Goal: Book appointment/travel/reservation

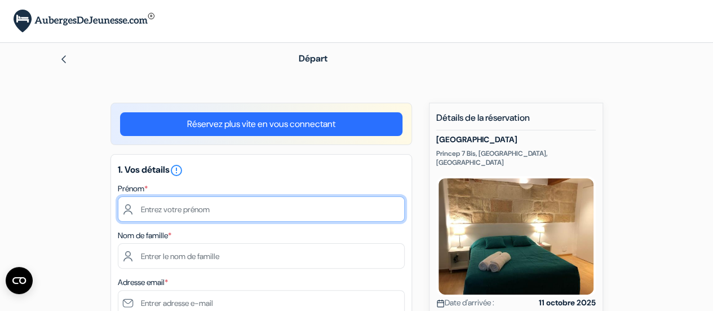
click at [224, 206] on input "text" at bounding box center [261, 208] width 287 height 25
click at [209, 210] on input "text" at bounding box center [261, 208] width 287 height 25
click at [175, 211] on input "Marir" at bounding box center [261, 208] width 287 height 25
type input "[PERSON_NAME]"
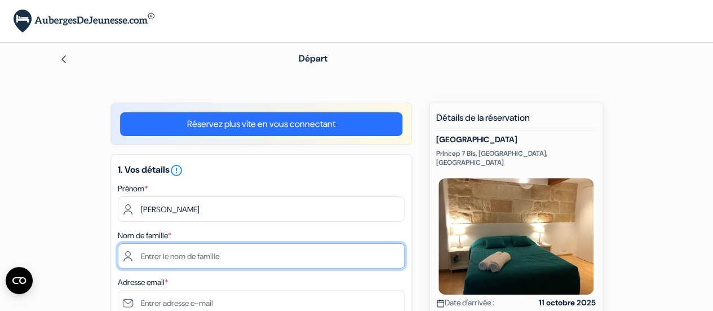
click at [184, 257] on input "text" at bounding box center [261, 255] width 287 height 25
type input "GUEYDAN"
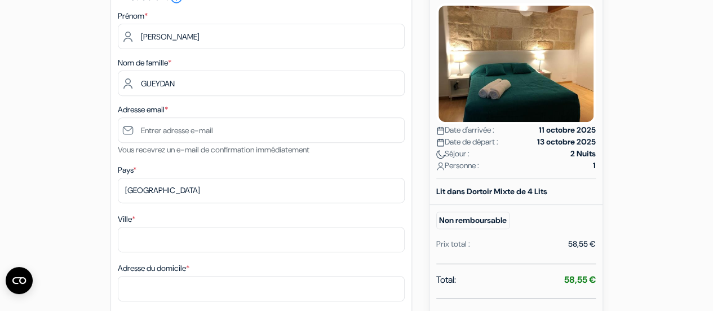
scroll to position [203, 0]
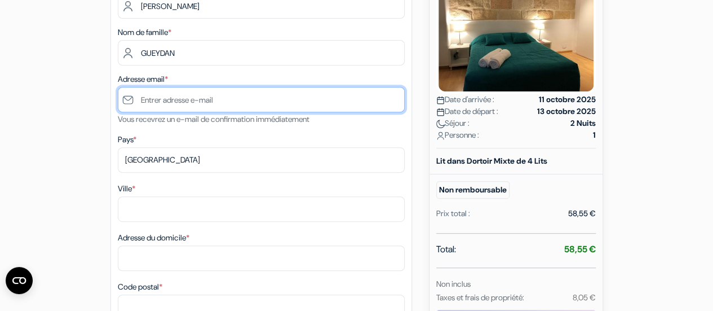
click at [206, 96] on input "text" at bounding box center [261, 99] width 287 height 25
type input "[EMAIL_ADDRESS][DOMAIN_NAME]"
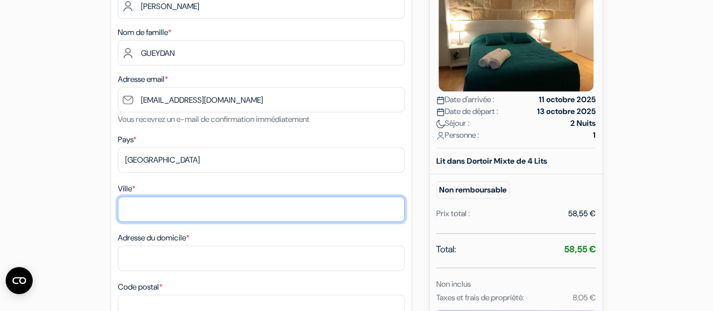
type input "[GEOGRAPHIC_DATA]"
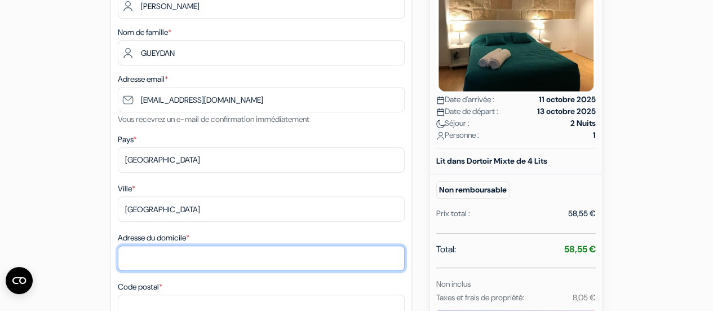
type input "[STREET_ADDRESS]"
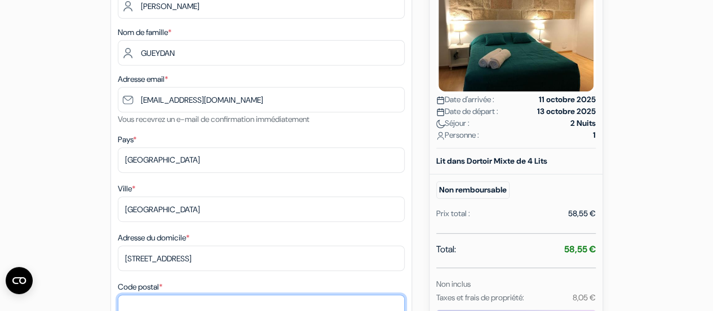
type input "31400"
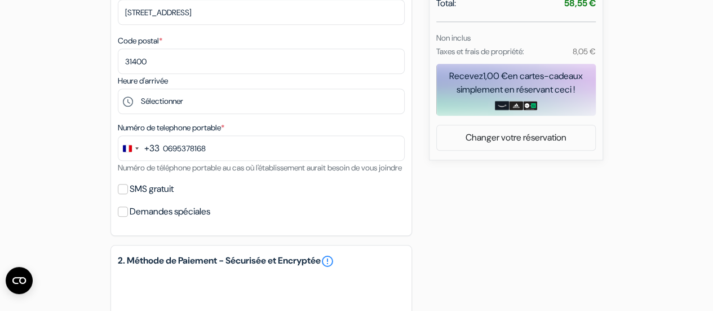
scroll to position [451, 0]
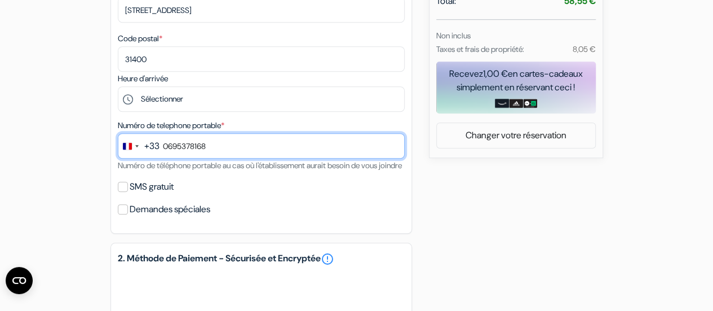
click at [169, 151] on input "0695378168" at bounding box center [261, 145] width 287 height 25
type input "6 95 37 81 68"
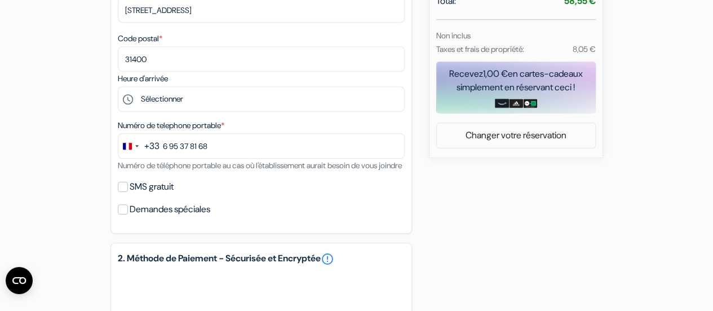
click at [48, 191] on div "add_box [GEOGRAPHIC_DATA] [STREET_ADDRESS] Détails de l'établissement X [GEOGRA…" at bounding box center [357, 114] width 643 height 925
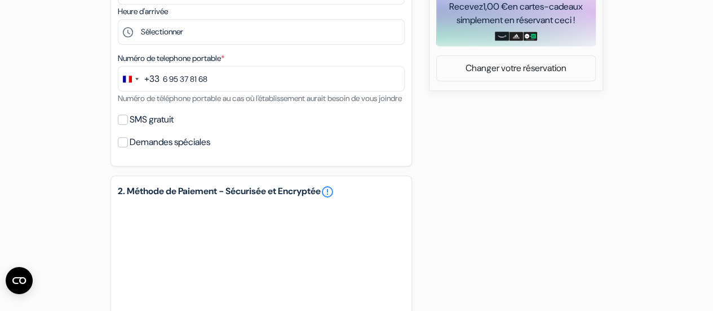
scroll to position [519, 0]
click at [48, 191] on div "add_box [GEOGRAPHIC_DATA] [STREET_ADDRESS] Détails de l'établissement X [GEOGRA…" at bounding box center [357, 46] width 643 height 925
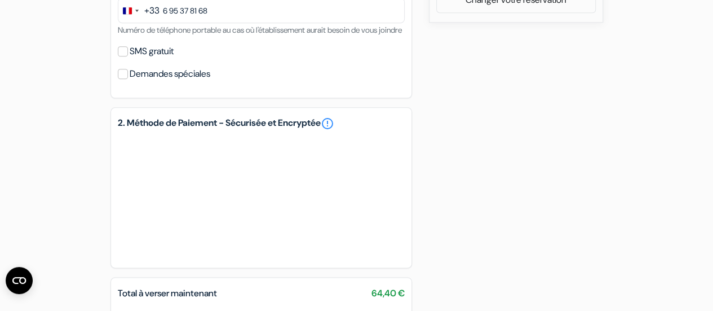
scroll to position [609, 0]
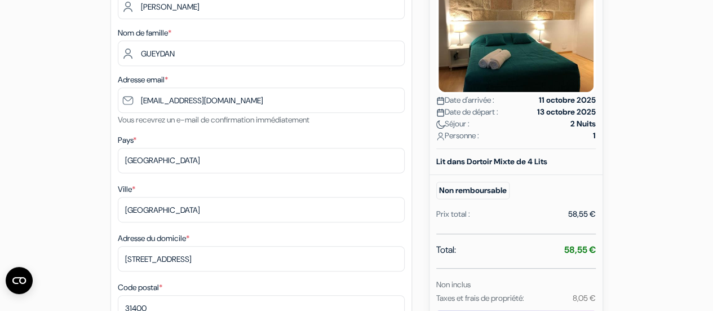
scroll to position [0, 0]
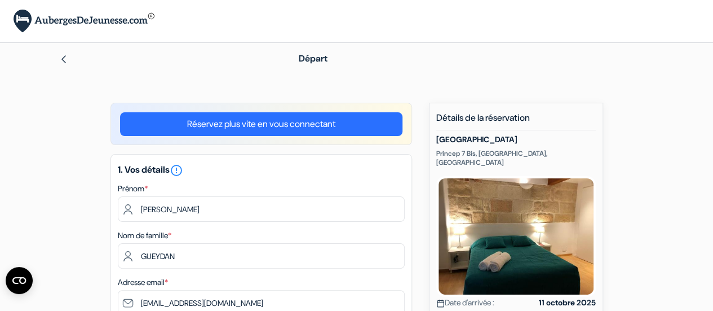
click at [62, 58] on img at bounding box center [63, 59] width 9 height 9
